Goal: Task Accomplishment & Management: Manage account settings

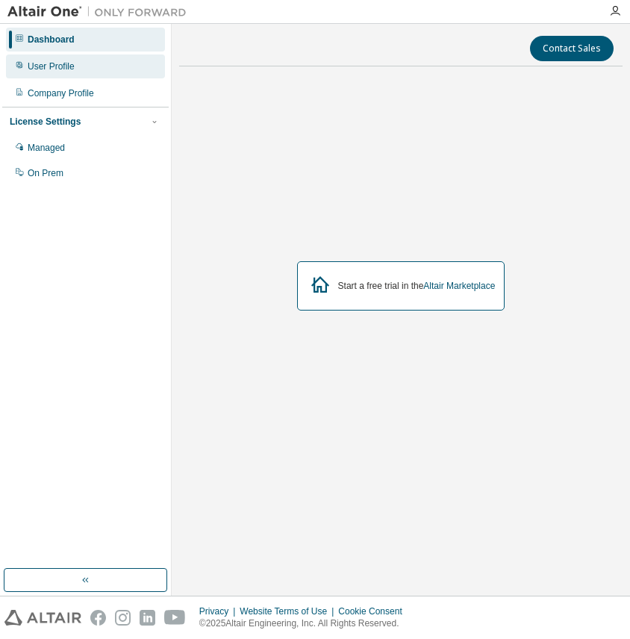
click at [55, 61] on div "User Profile" at bounding box center [51, 67] width 47 height 12
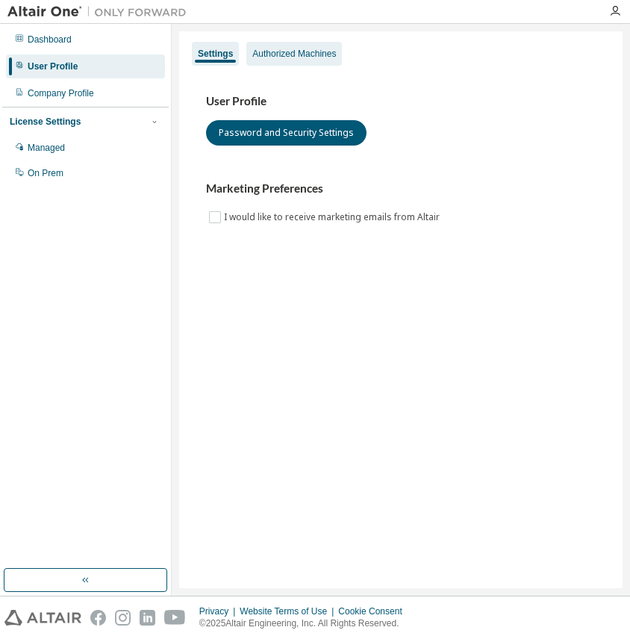
click at [305, 55] on div "Authorized Machines" at bounding box center [294, 54] width 84 height 12
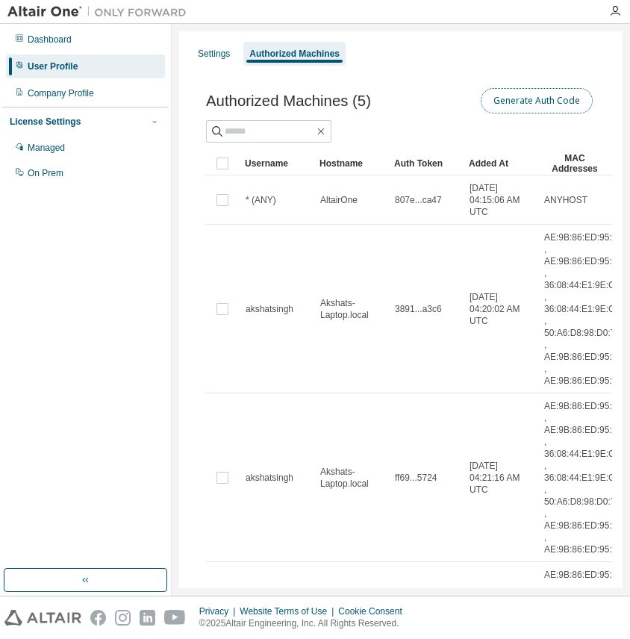
click at [549, 94] on button "Generate Auth Code" at bounding box center [537, 100] width 112 height 25
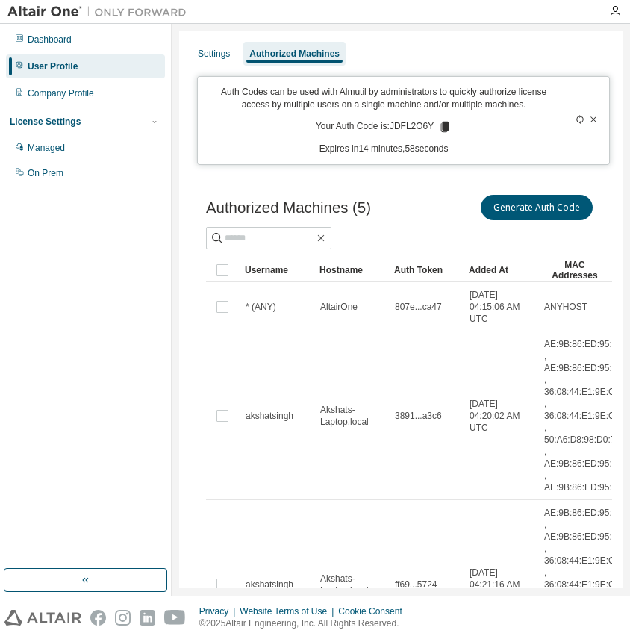
click at [447, 125] on icon at bounding box center [445, 127] width 8 height 10
